Goal: Transaction & Acquisition: Purchase product/service

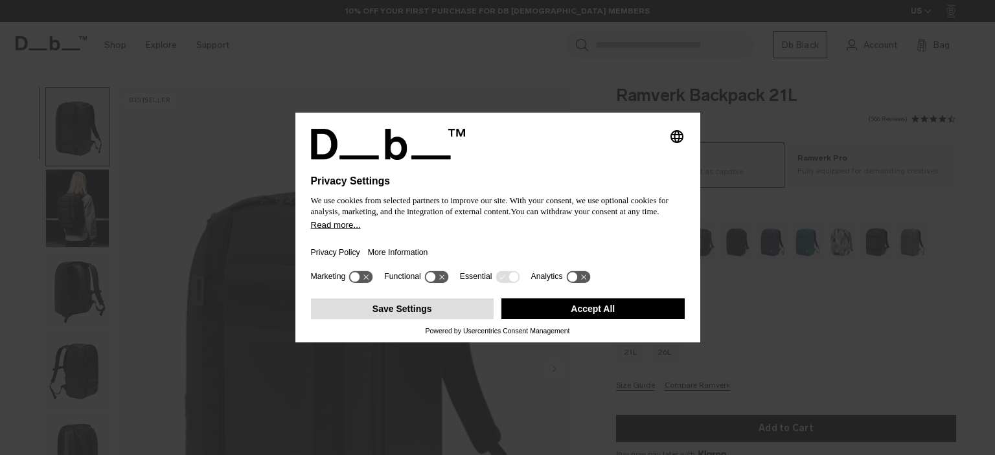
click at [410, 313] on button "Save Settings" at bounding box center [402, 309] width 183 height 21
click at [389, 310] on button "Save Settings" at bounding box center [402, 309] width 183 height 21
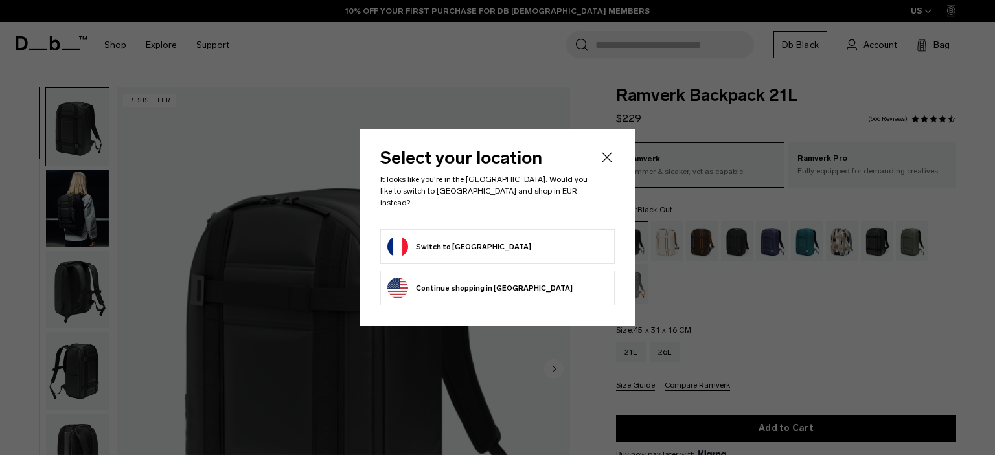
click at [435, 240] on button "Switch to France" at bounding box center [459, 246] width 144 height 21
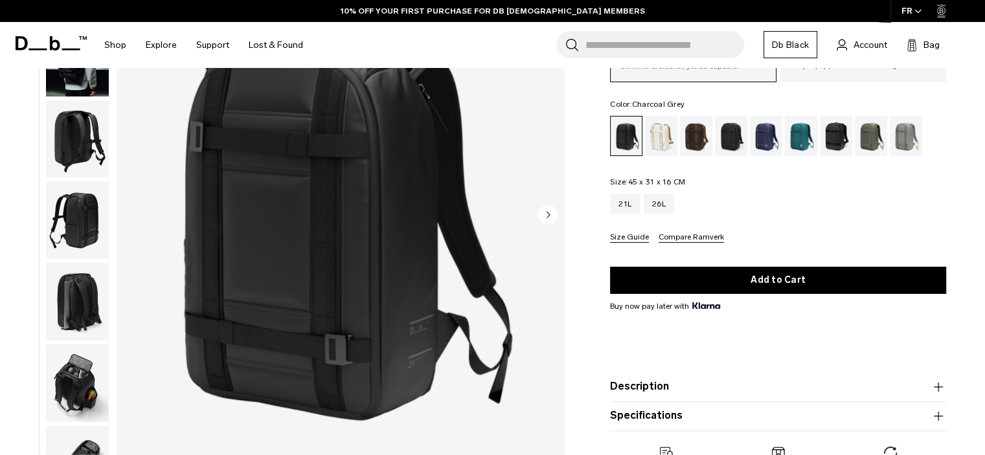
click at [728, 137] on div "Charcoal Grey" at bounding box center [731, 136] width 33 height 40
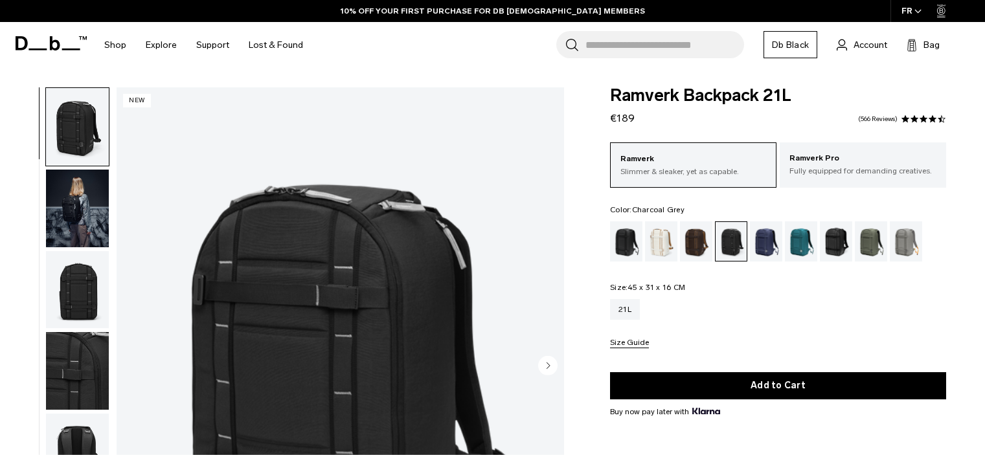
click at [547, 356] on circle "Next slide" at bounding box center [547, 365] width 19 height 19
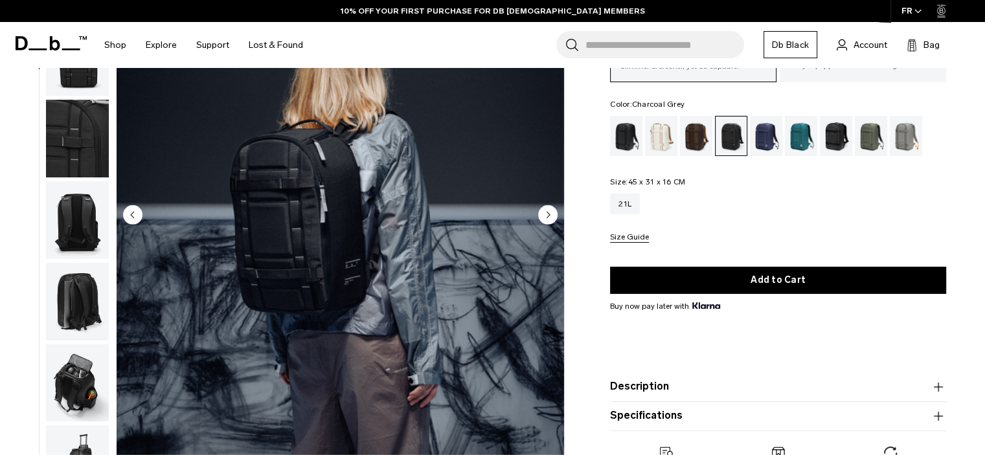
click at [547, 220] on circle "Next slide" at bounding box center [547, 214] width 19 height 19
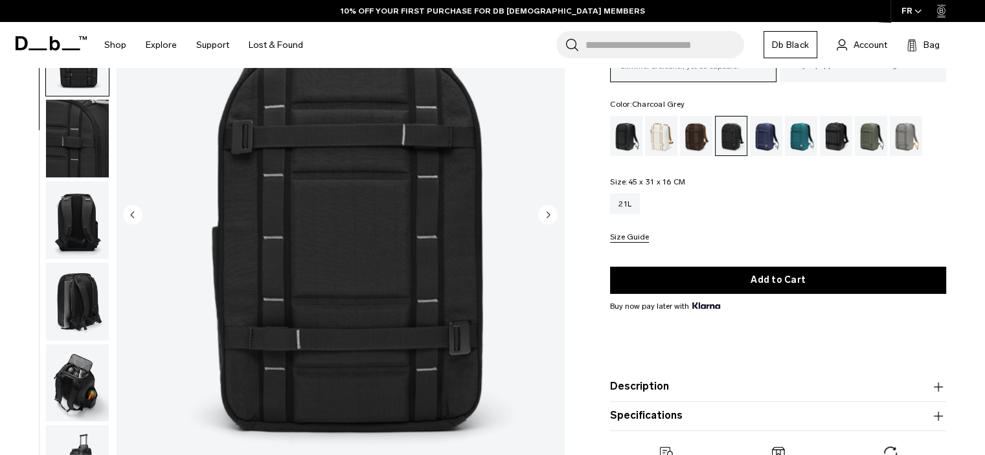
scroll to position [163, 0]
